Goal: Task Accomplishment & Management: Use online tool/utility

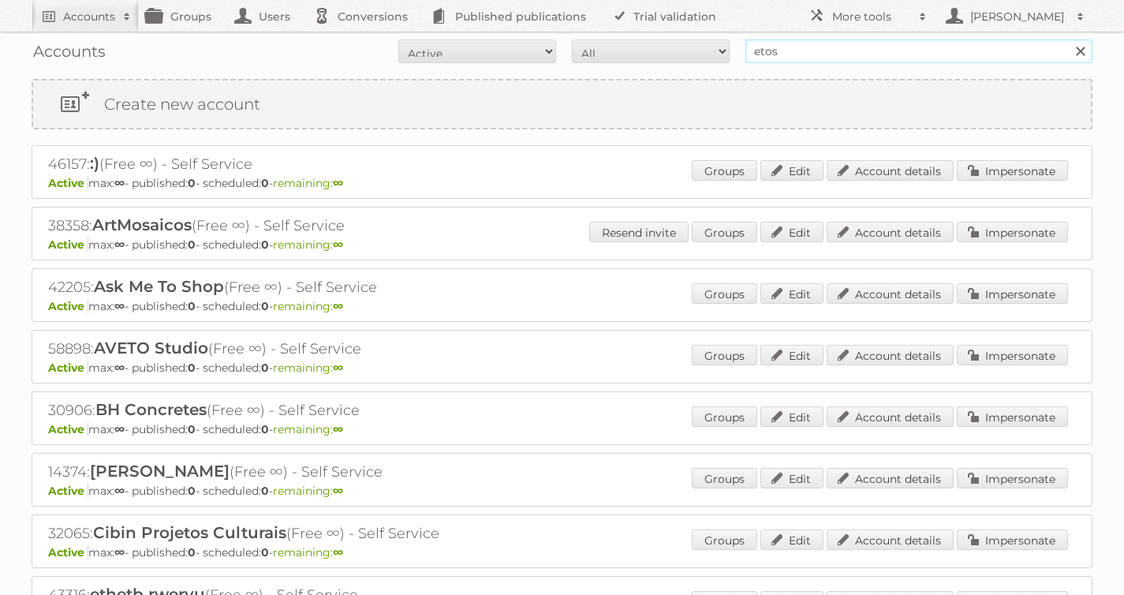
click at [775, 50] on input "etos" at bounding box center [918, 51] width 347 height 24
click at [774, 53] on input "etos" at bounding box center [918, 51] width 347 height 24
type input "billa"
click at [1068, 39] on input "Search" at bounding box center [1080, 51] width 24 height 24
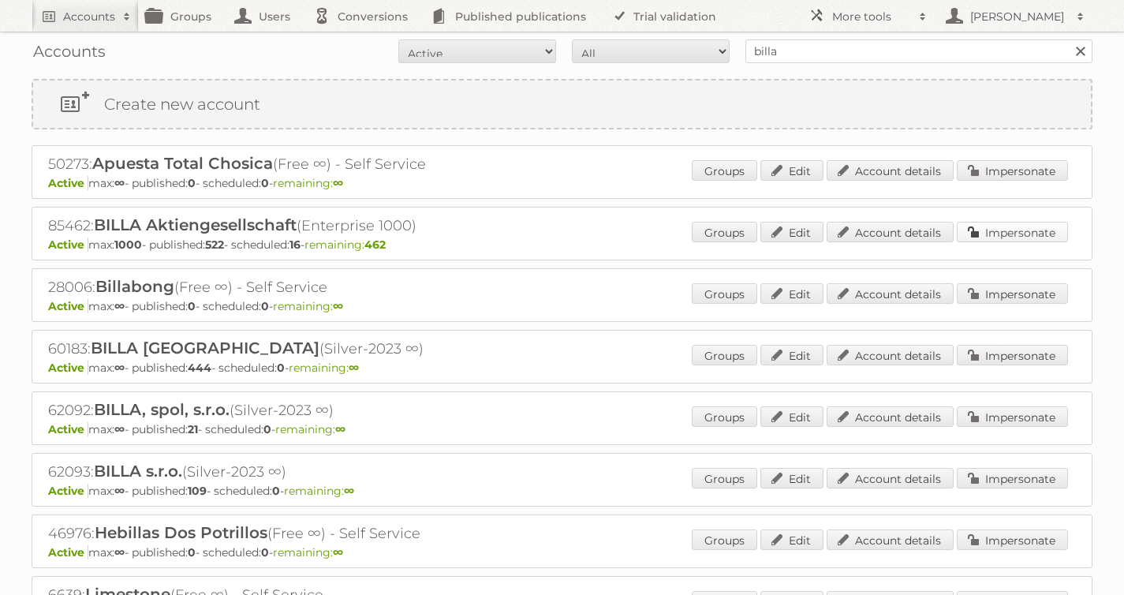
click at [1016, 237] on link "Impersonate" at bounding box center [1011, 232] width 111 height 21
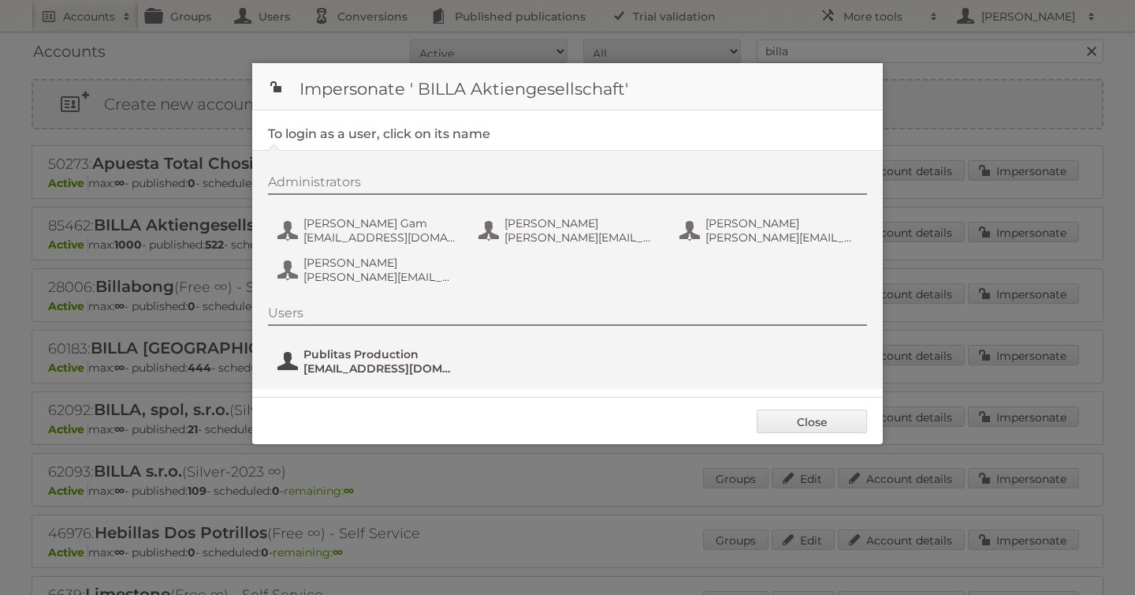
click at [346, 349] on span "Publitas Production" at bounding box center [380, 354] width 153 height 14
